Goal: Find specific page/section: Find specific page/section

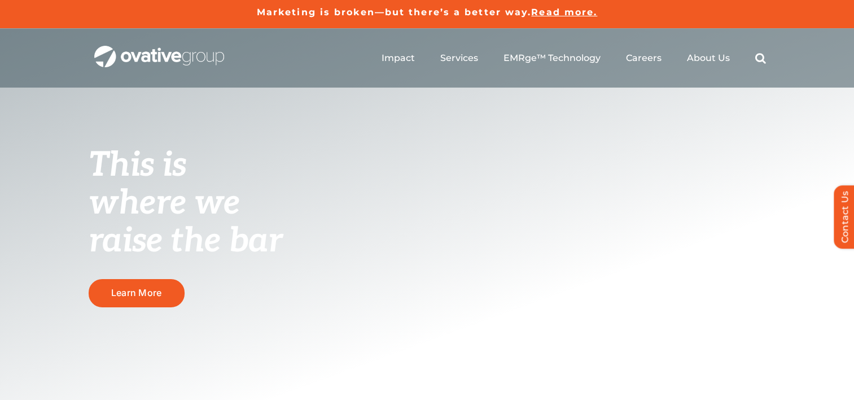
scroll to position [3, 0]
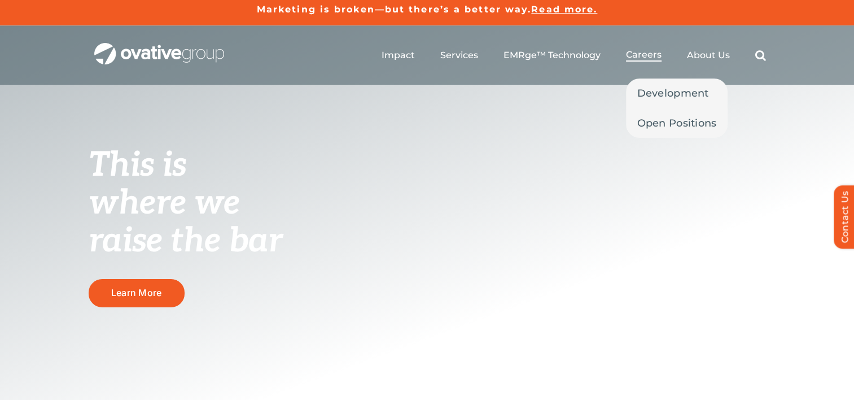
click at [641, 62] on li "Careers Development Open Positions" at bounding box center [644, 55] width 36 height 12
click at [643, 49] on span "Careers" at bounding box center [644, 54] width 36 height 11
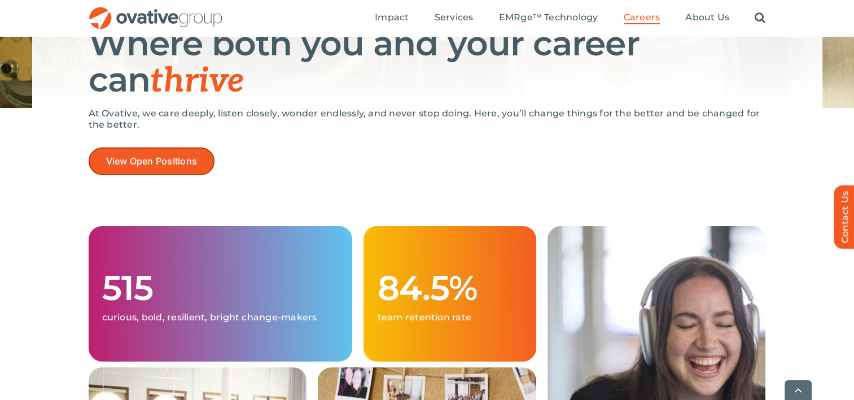
click at [166, 166] on link "View Open Positions" at bounding box center [152, 161] width 126 height 28
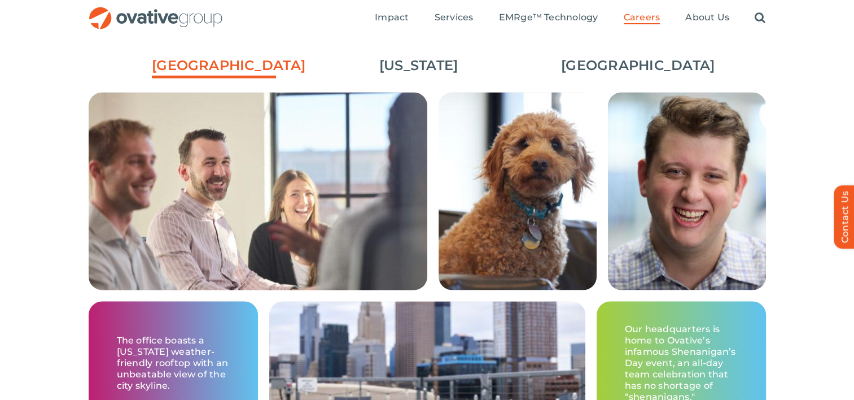
scroll to position [1726, 0]
click at [393, 64] on link "[US_STATE]" at bounding box center [419, 65] width 124 height 19
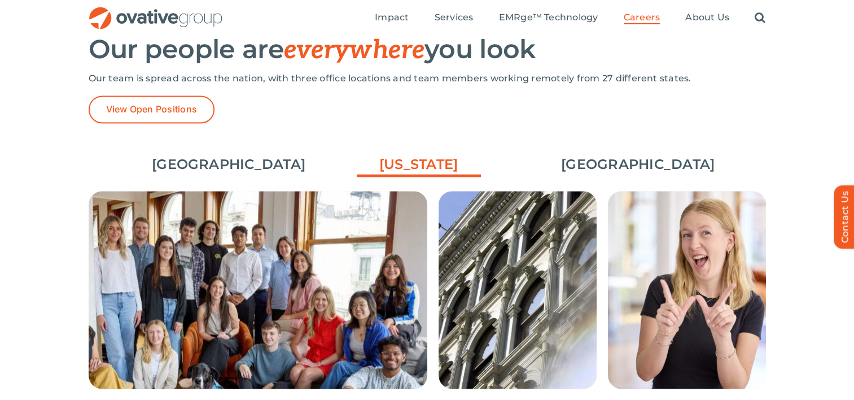
scroll to position [1626, 0]
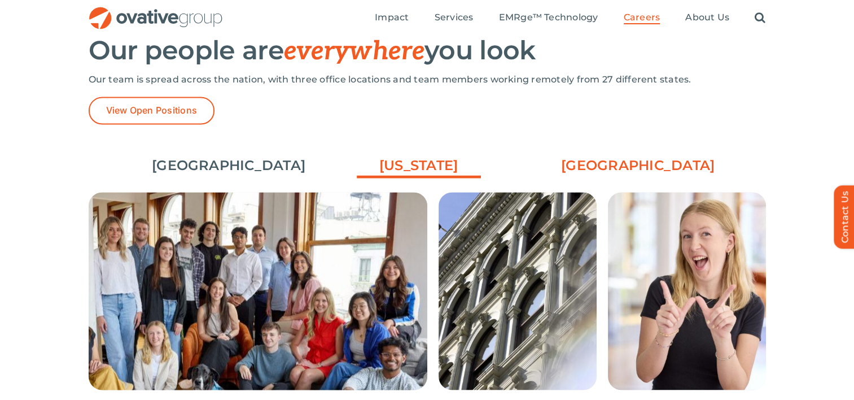
click at [615, 167] on link "[GEOGRAPHIC_DATA]" at bounding box center [623, 165] width 124 height 19
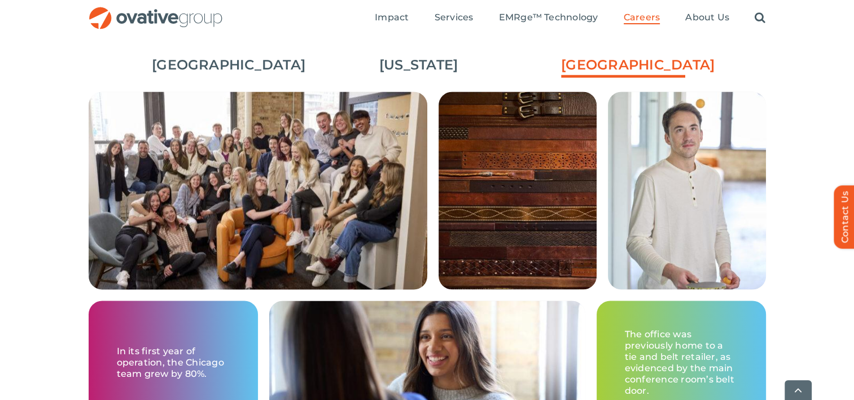
scroll to position [1728, 0]
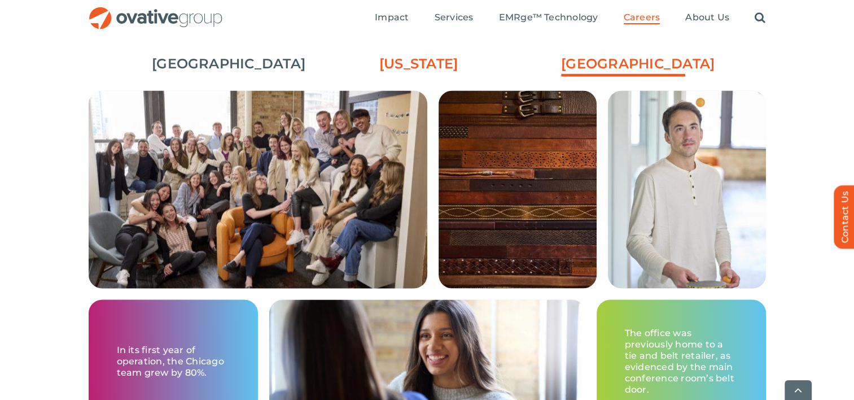
click at [429, 70] on link "[US_STATE]" at bounding box center [419, 63] width 124 height 19
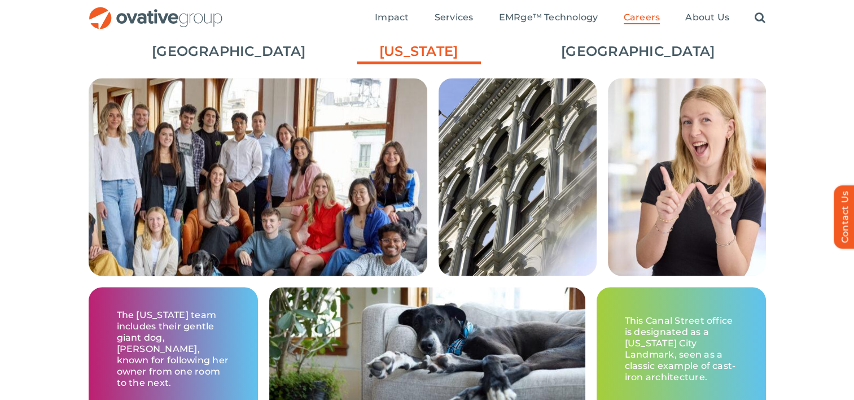
scroll to position [1682, 0]
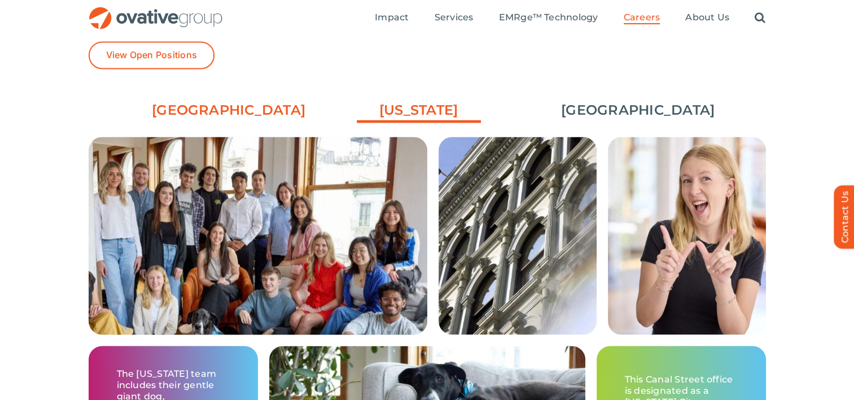
click at [239, 104] on link "[GEOGRAPHIC_DATA]" at bounding box center [214, 109] width 124 height 19
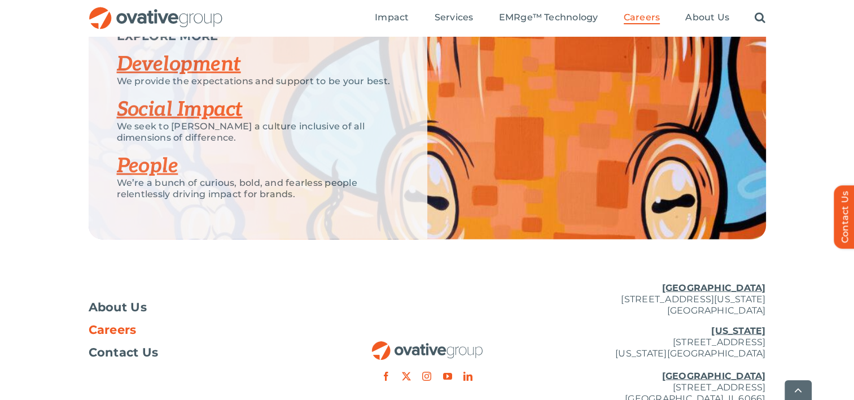
scroll to position [2287, 0]
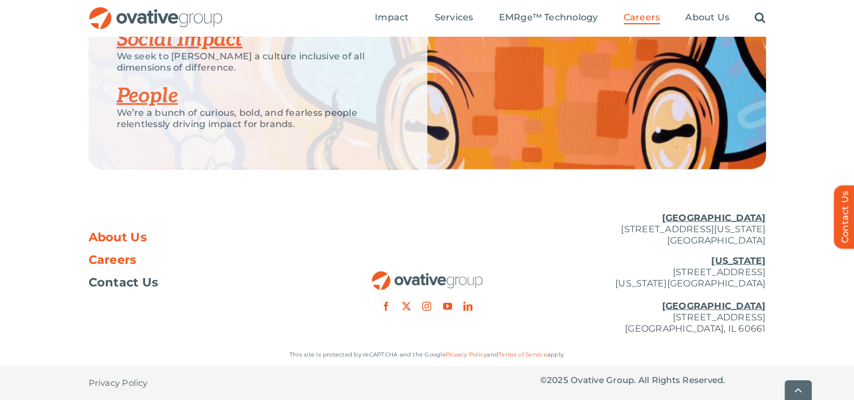
click at [108, 237] on span "About Us" at bounding box center [118, 236] width 59 height 11
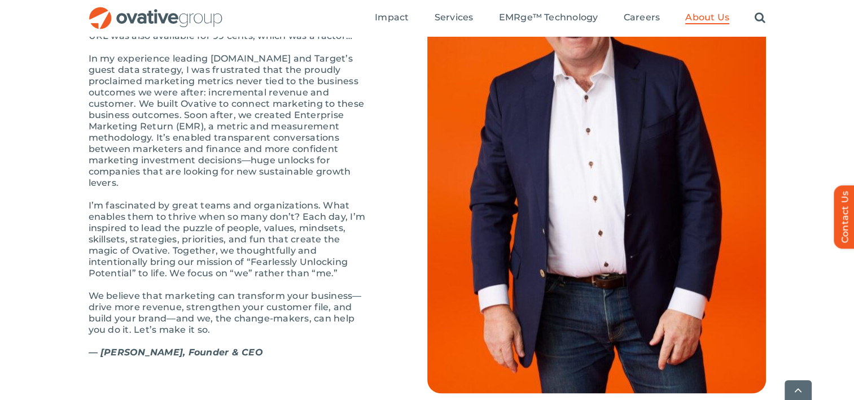
scroll to position [1269, 0]
